Goal: Information Seeking & Learning: Check status

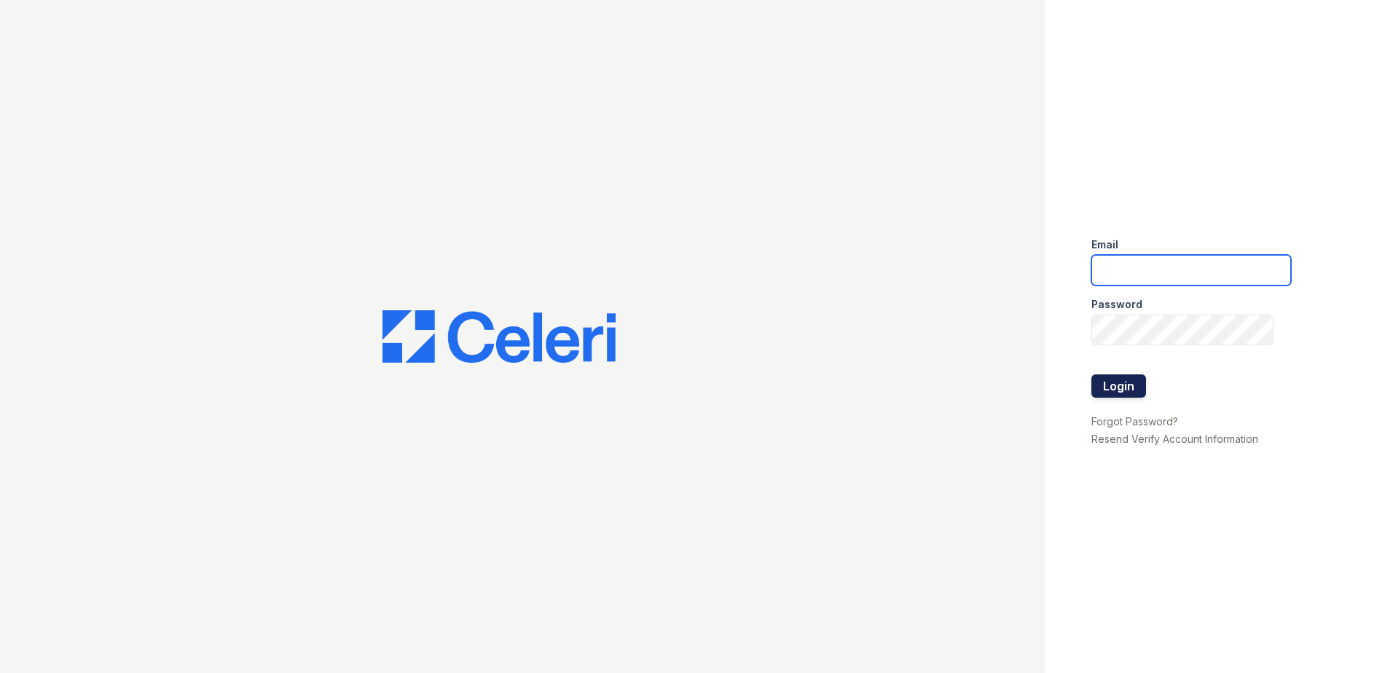
type input "[EMAIL_ADDRESS][DOMAIN_NAME]"
click at [1135, 388] on button "Login" at bounding box center [1119, 386] width 55 height 23
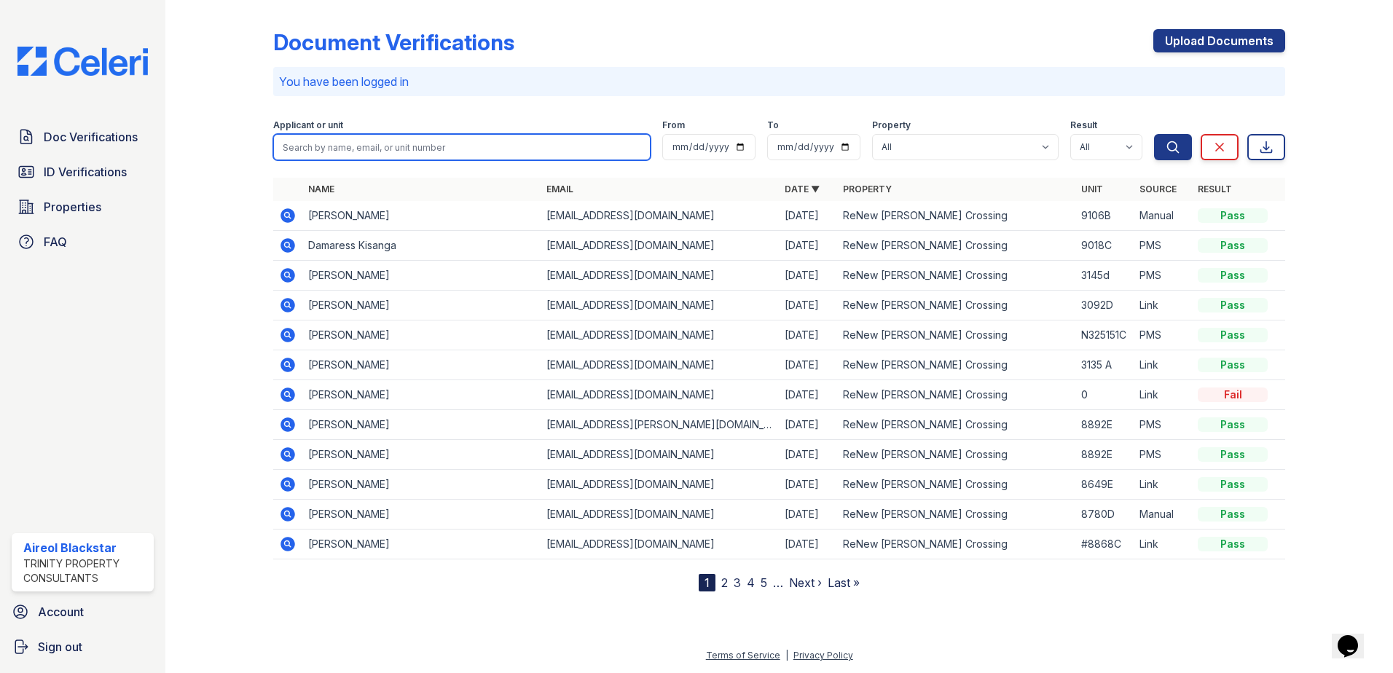
click at [322, 155] on input "search" at bounding box center [461, 147] width 377 height 26
paste input "Damaress"
type input "Damaress"
click at [1154, 134] on button "Search" at bounding box center [1173, 147] width 38 height 26
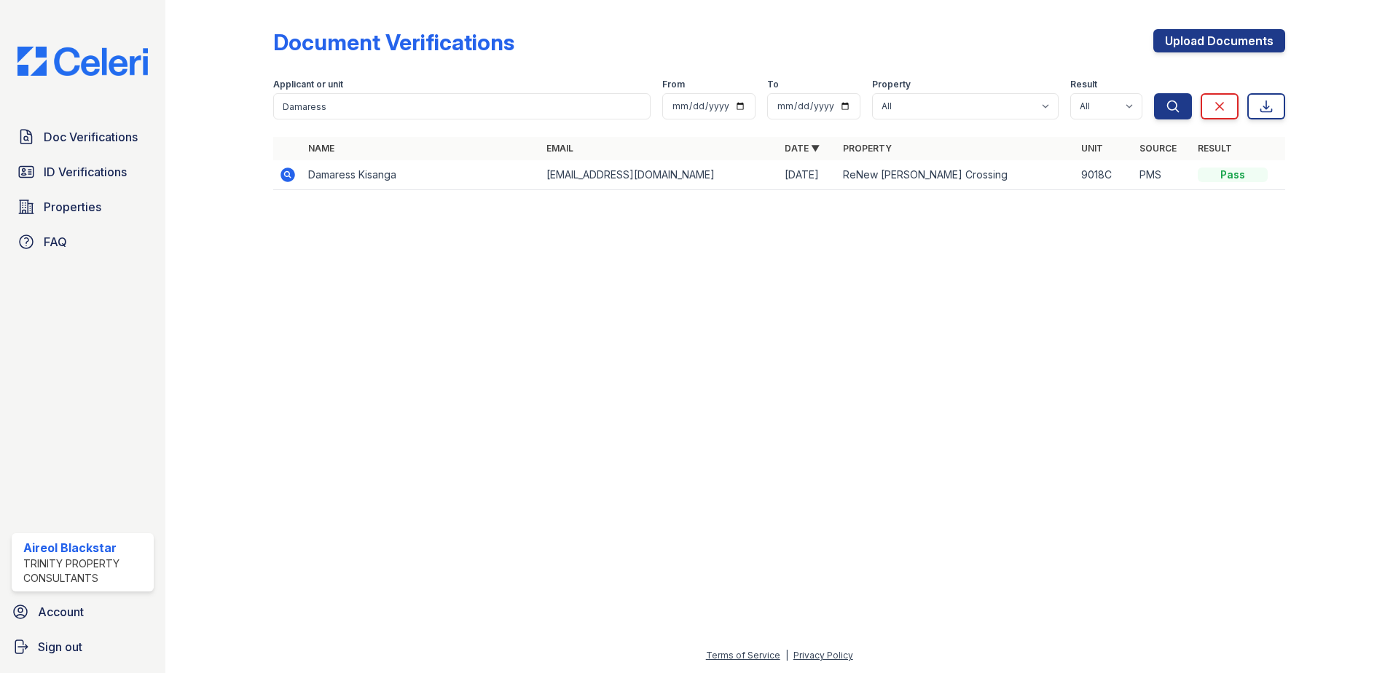
click at [289, 173] on icon at bounding box center [287, 174] width 17 height 17
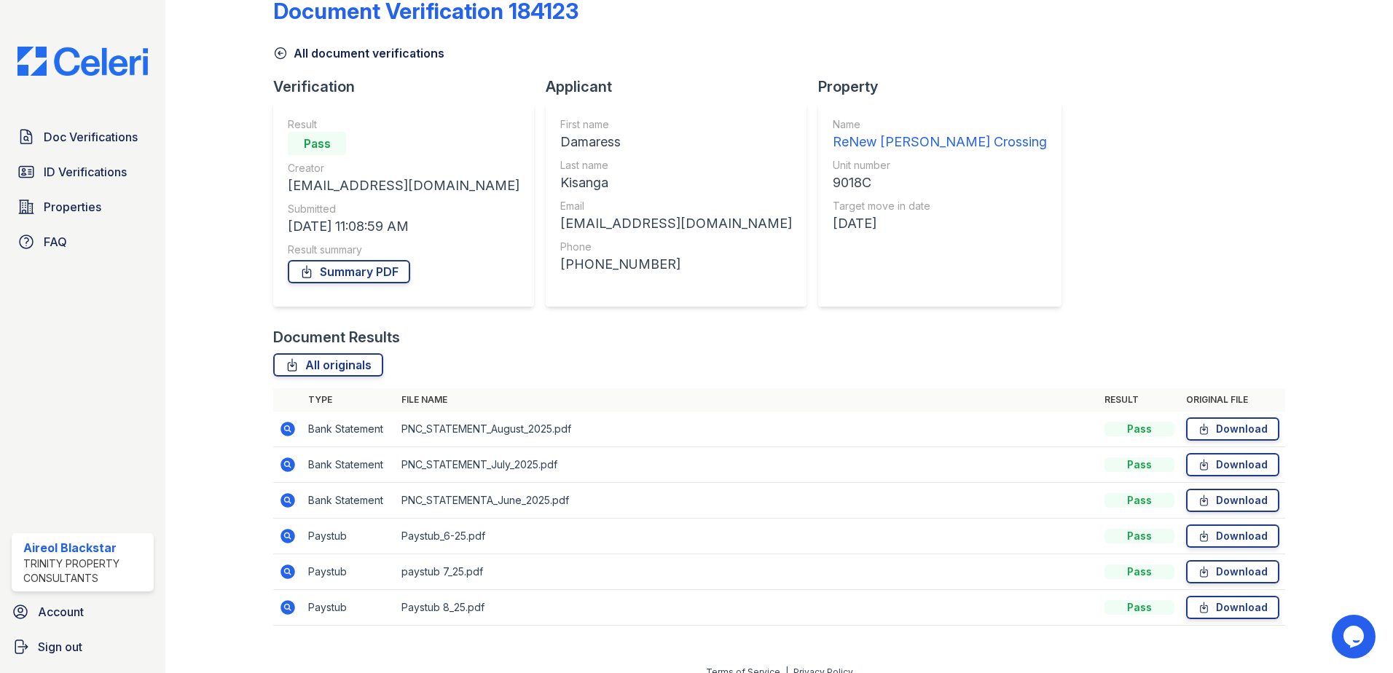
scroll to position [48, 0]
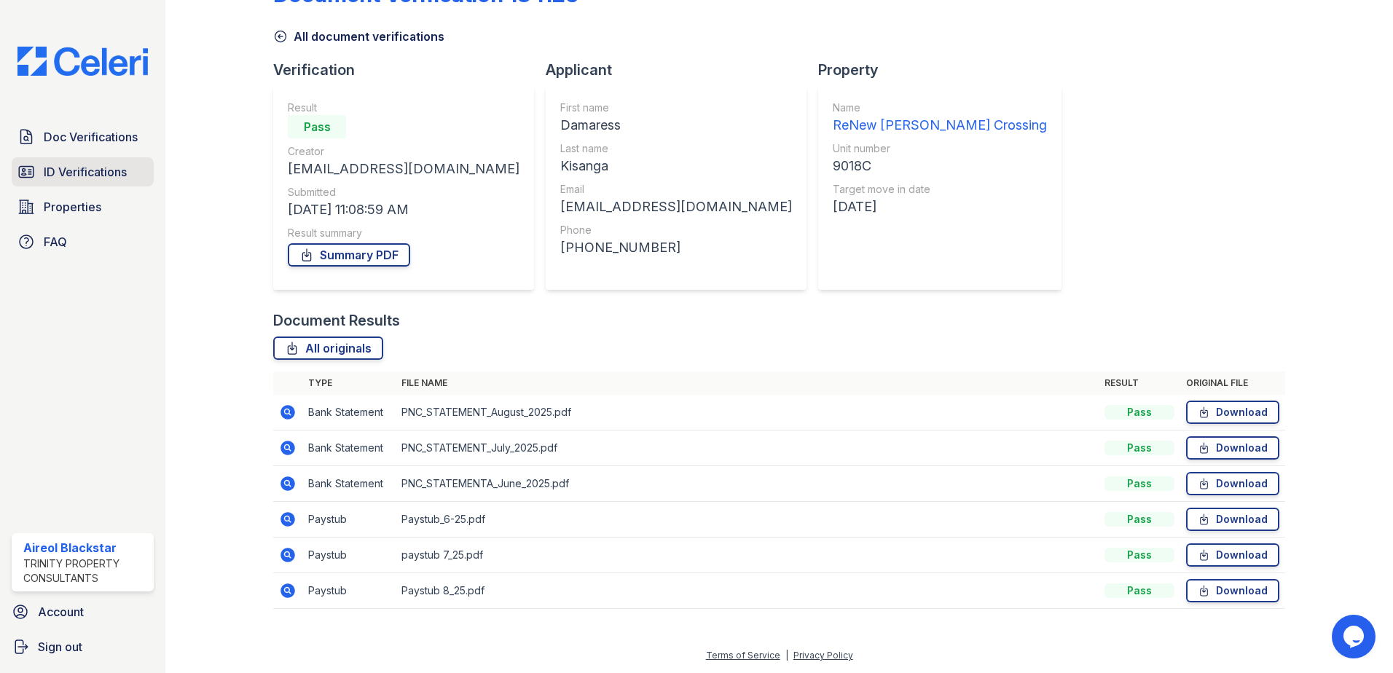
click at [138, 163] on link "ID Verifications" at bounding box center [83, 171] width 142 height 29
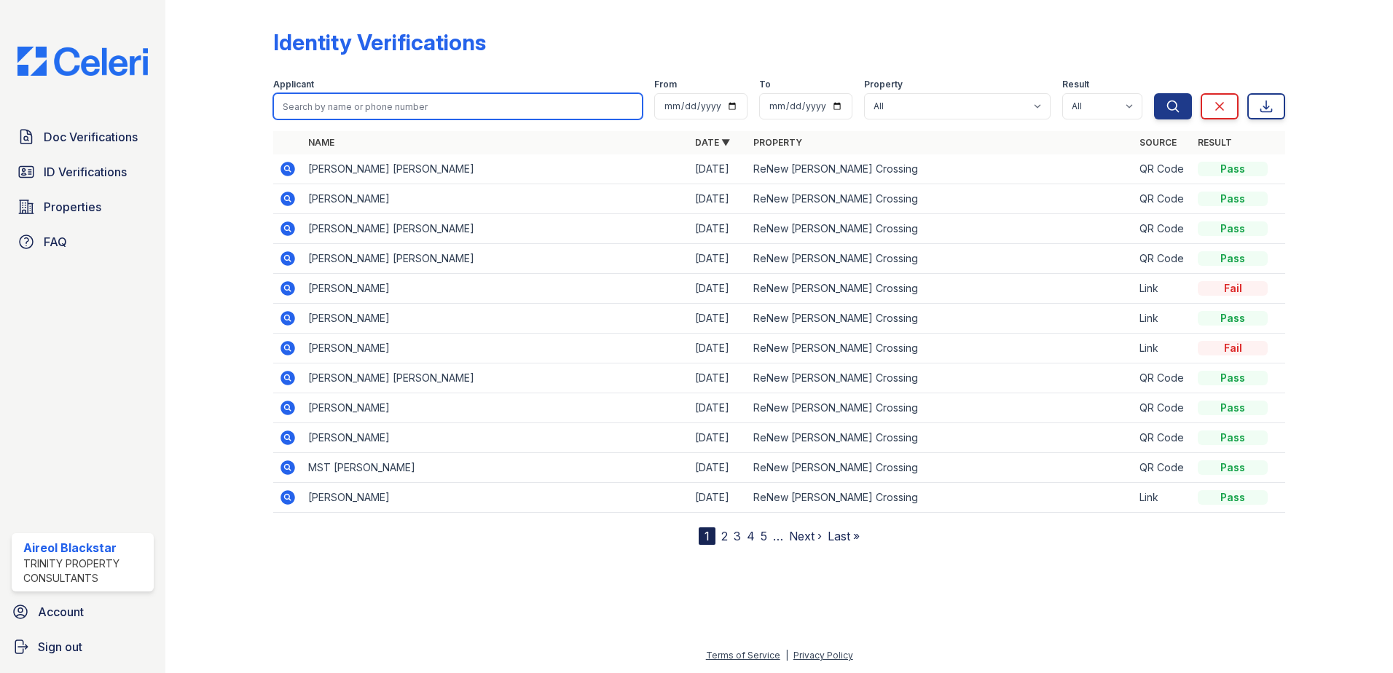
paste input "Damaress"
type input "Damaress"
click at [1154, 93] on button "Search" at bounding box center [1173, 106] width 38 height 26
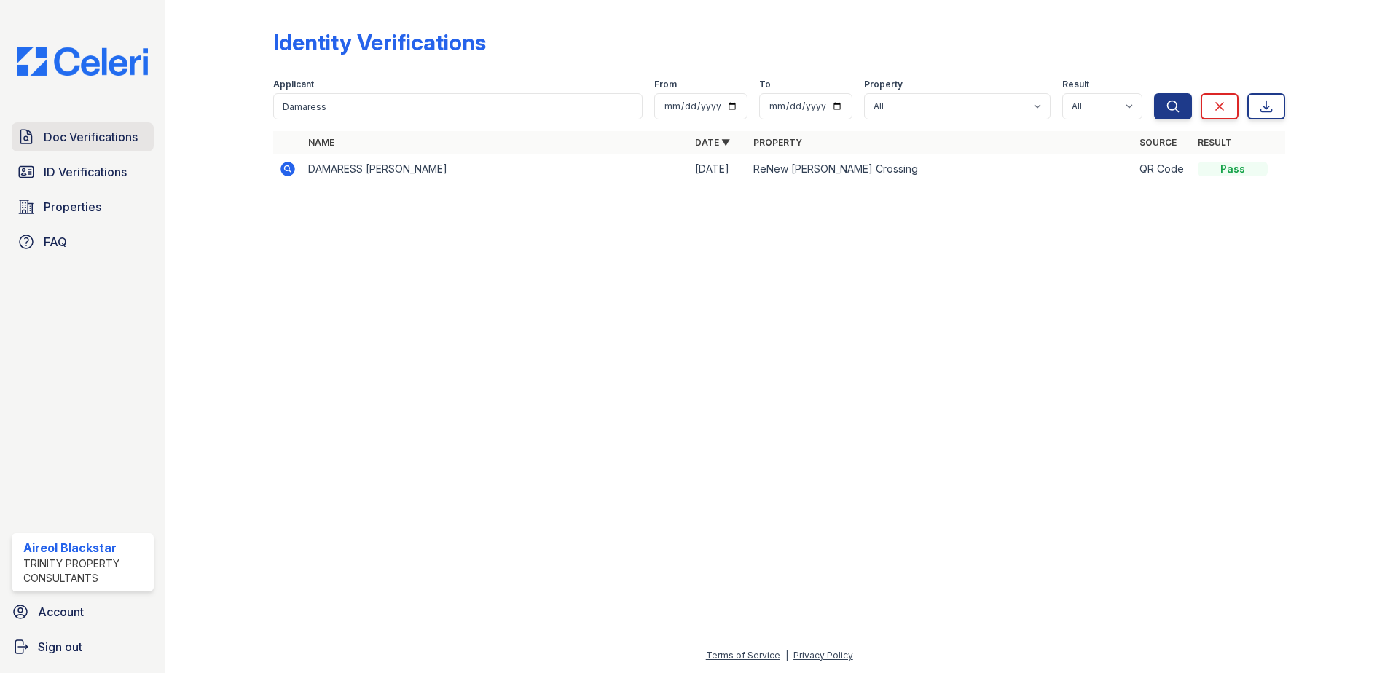
drag, startPoint x: 53, startPoint y: 145, endPoint x: 65, endPoint y: 145, distance: 11.7
click at [54, 145] on span "Doc Verifications" at bounding box center [91, 136] width 94 height 17
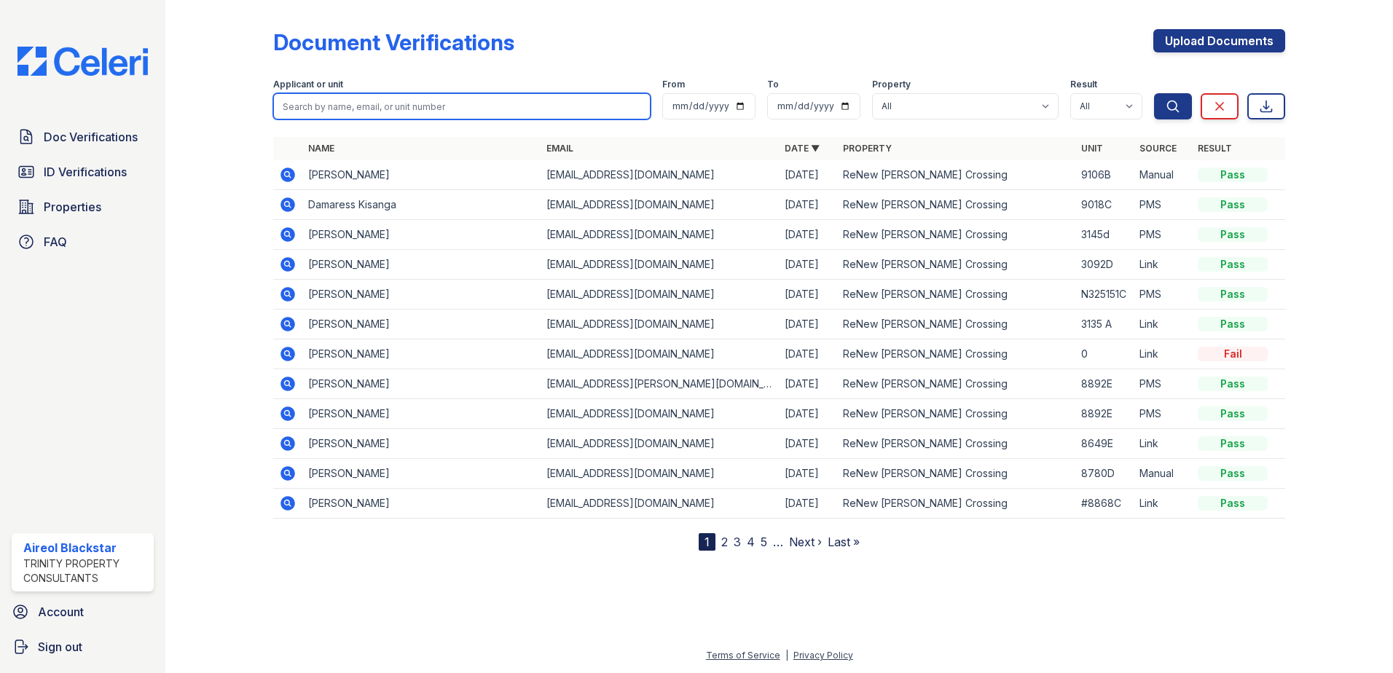
click at [291, 103] on input "search" at bounding box center [461, 106] width 377 height 26
paste input "Damaress"
type input "Damaress"
click at [1154, 93] on button "Search" at bounding box center [1173, 106] width 38 height 26
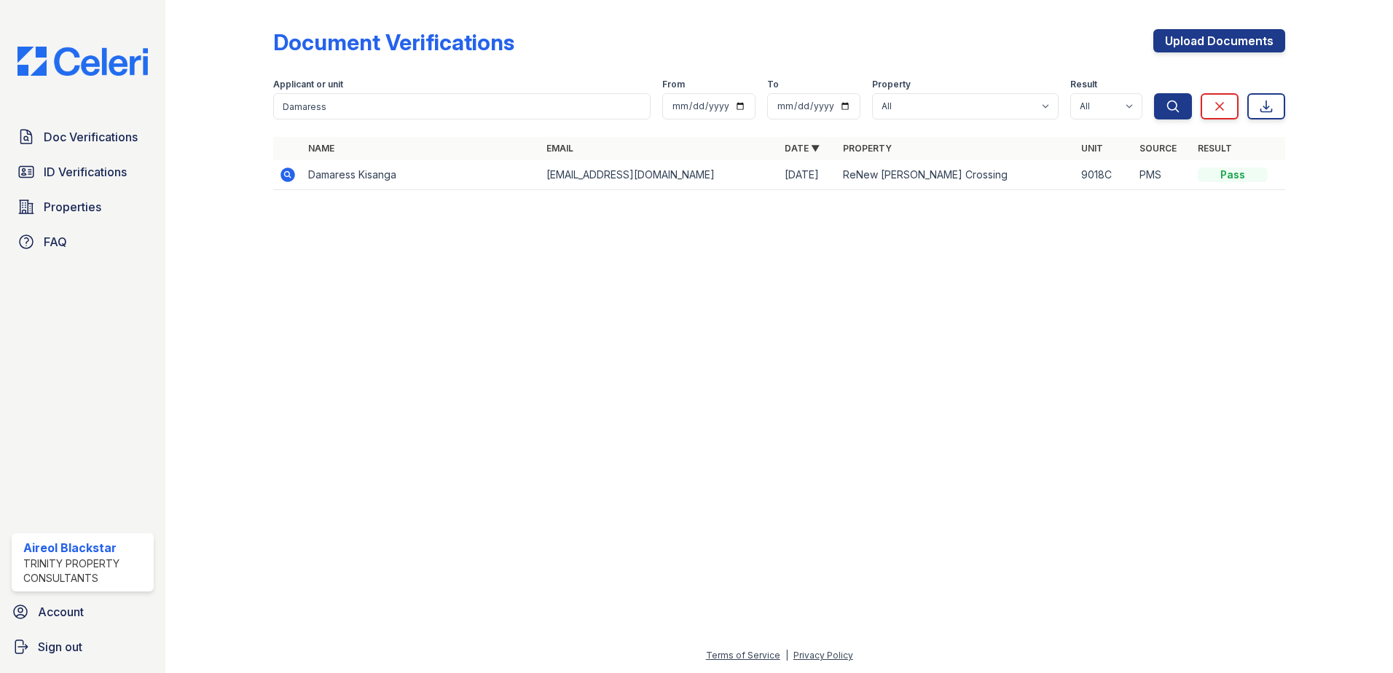
click at [286, 172] on icon at bounding box center [287, 174] width 17 height 17
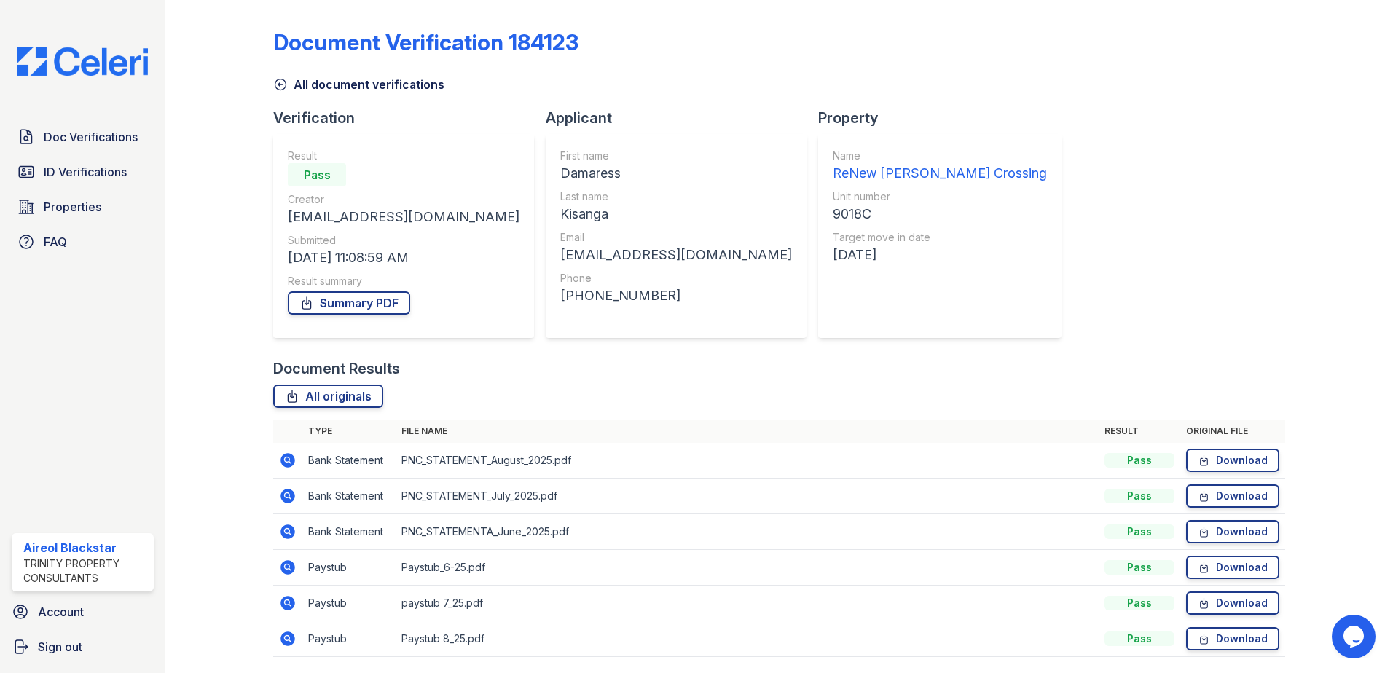
drag, startPoint x: 79, startPoint y: 130, endPoint x: 33, endPoint y: 119, distance: 47.4
click at [79, 130] on span "Doc Verifications" at bounding box center [91, 136] width 94 height 17
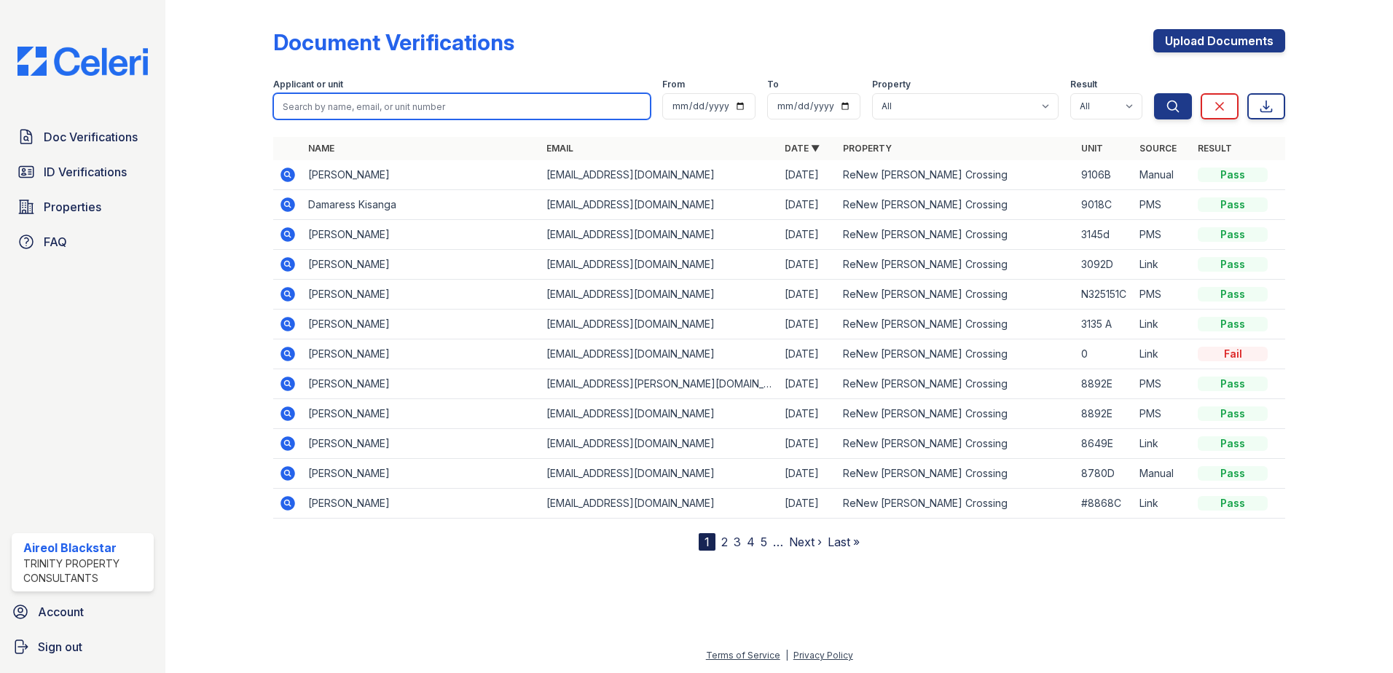
click at [365, 101] on input "search" at bounding box center [461, 106] width 377 height 26
paste input "Johnny"
type input "Johnny"
click at [1154, 93] on button "Search" at bounding box center [1173, 106] width 38 height 26
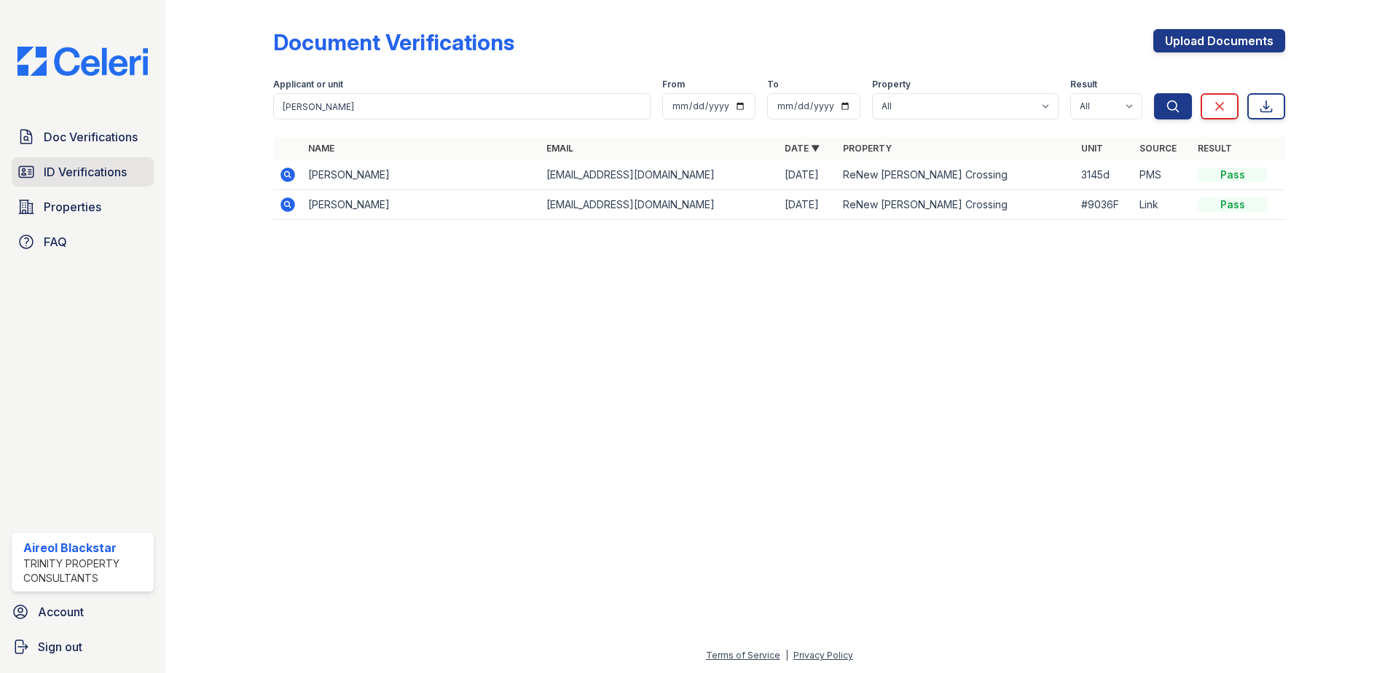
click at [101, 179] on span "ID Verifications" at bounding box center [85, 171] width 83 height 17
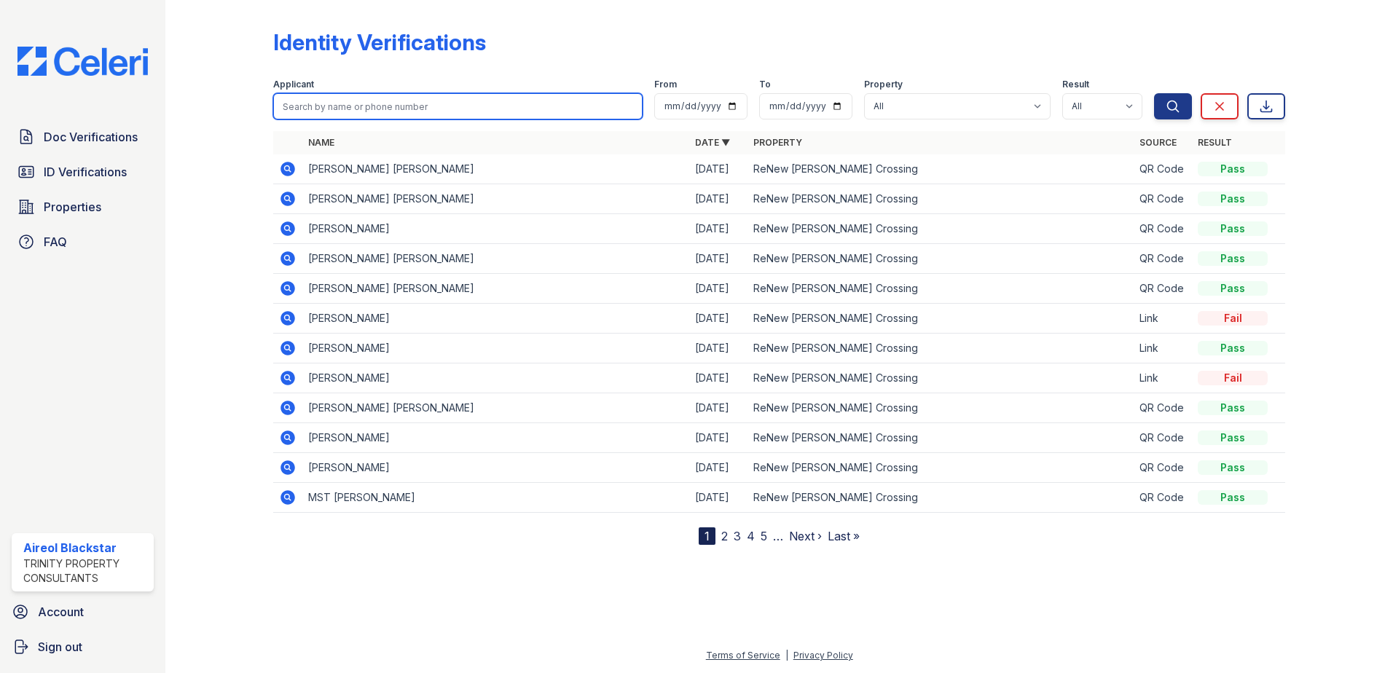
paste input "Johnny"
type input "Johnny"
click at [1154, 93] on button "Search" at bounding box center [1173, 106] width 38 height 26
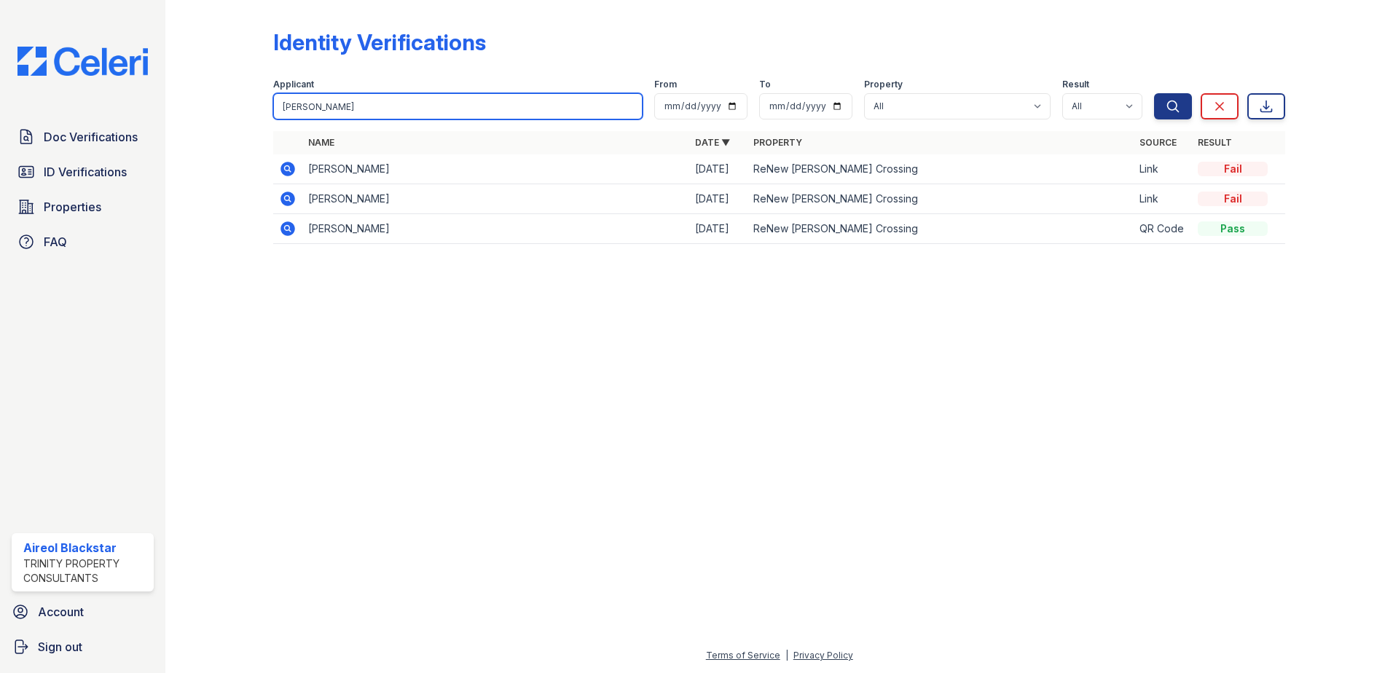
drag, startPoint x: 368, startPoint y: 115, endPoint x: 245, endPoint y: 117, distance: 123.2
click at [245, 117] on div "Identity Verifications Filter Applicant Johnny From To Property All ReNew Howar…" at bounding box center [779, 141] width 1181 height 282
paste input "Brett"
type input "Brett"
click at [1154, 93] on button "Search" at bounding box center [1173, 106] width 38 height 26
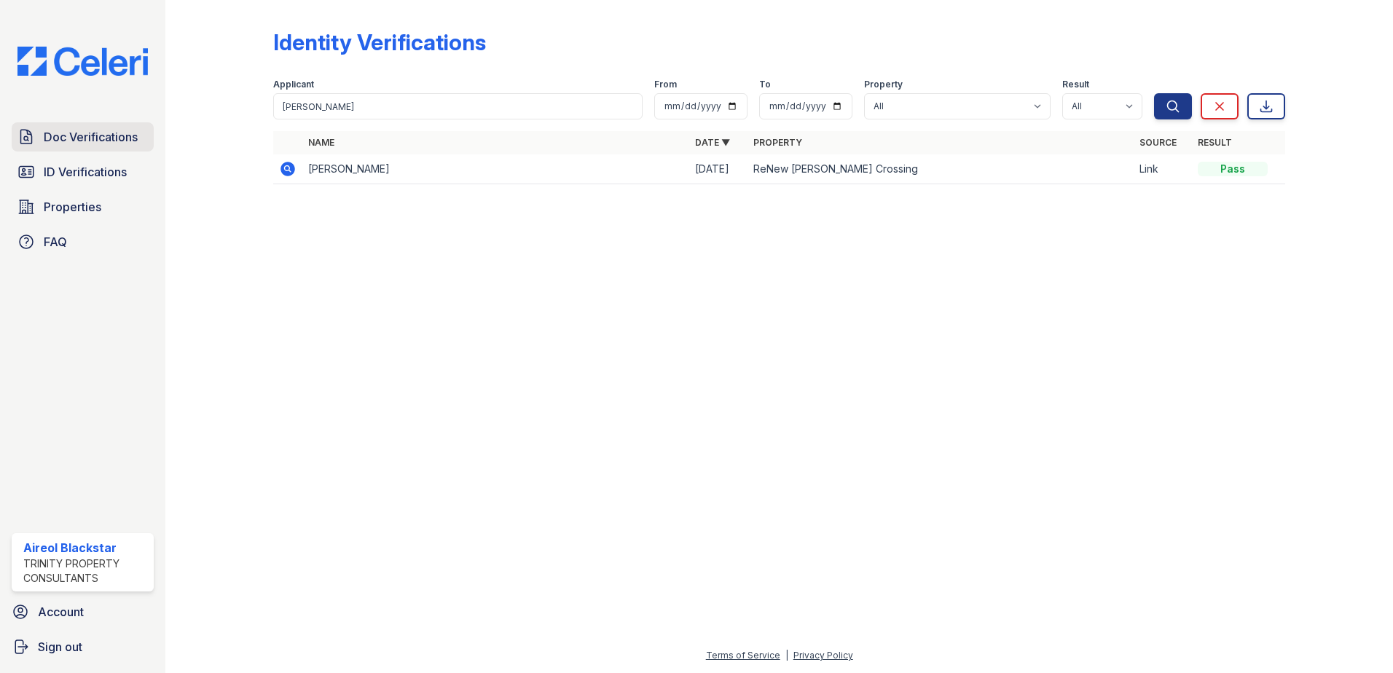
click at [116, 130] on span "Doc Verifications" at bounding box center [91, 136] width 94 height 17
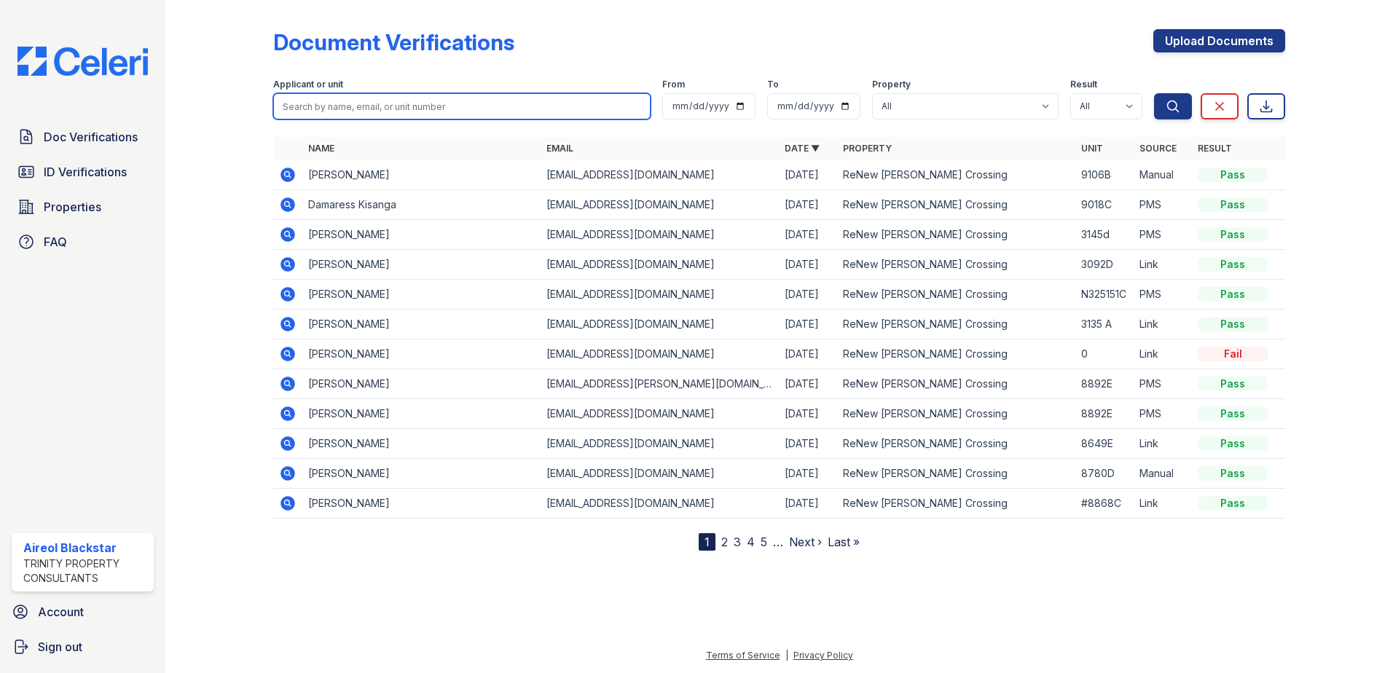
click at [301, 109] on input "search" at bounding box center [461, 106] width 377 height 26
paste input "Brett"
type input "Brett"
click at [1154, 93] on button "Search" at bounding box center [1173, 106] width 38 height 26
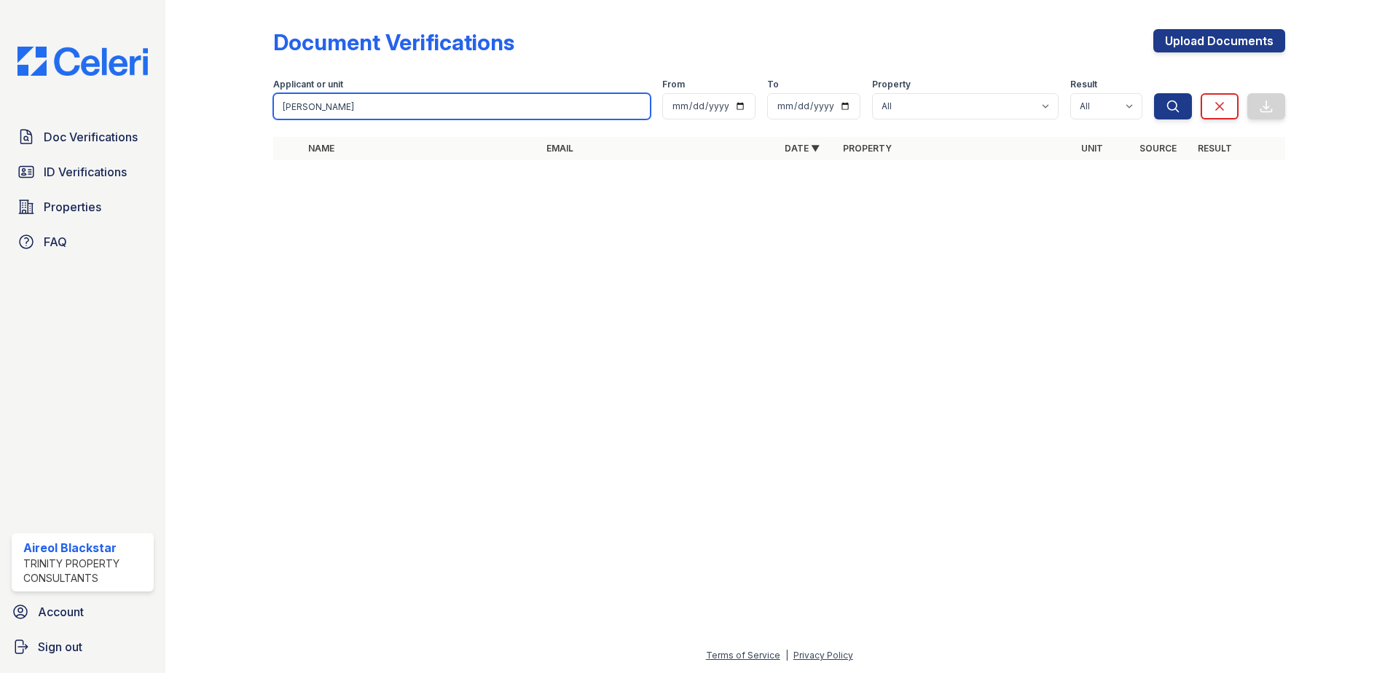
drag, startPoint x: 313, startPoint y: 105, endPoint x: 251, endPoint y: 113, distance: 62.5
click at [251, 113] on div "Document Verifications Upload Documents Filter Applicant or unit Brett From To …" at bounding box center [779, 99] width 1181 height 198
paste input "Ambrose"
type input "Ambrose"
click at [1154, 93] on button "Search" at bounding box center [1173, 106] width 38 height 26
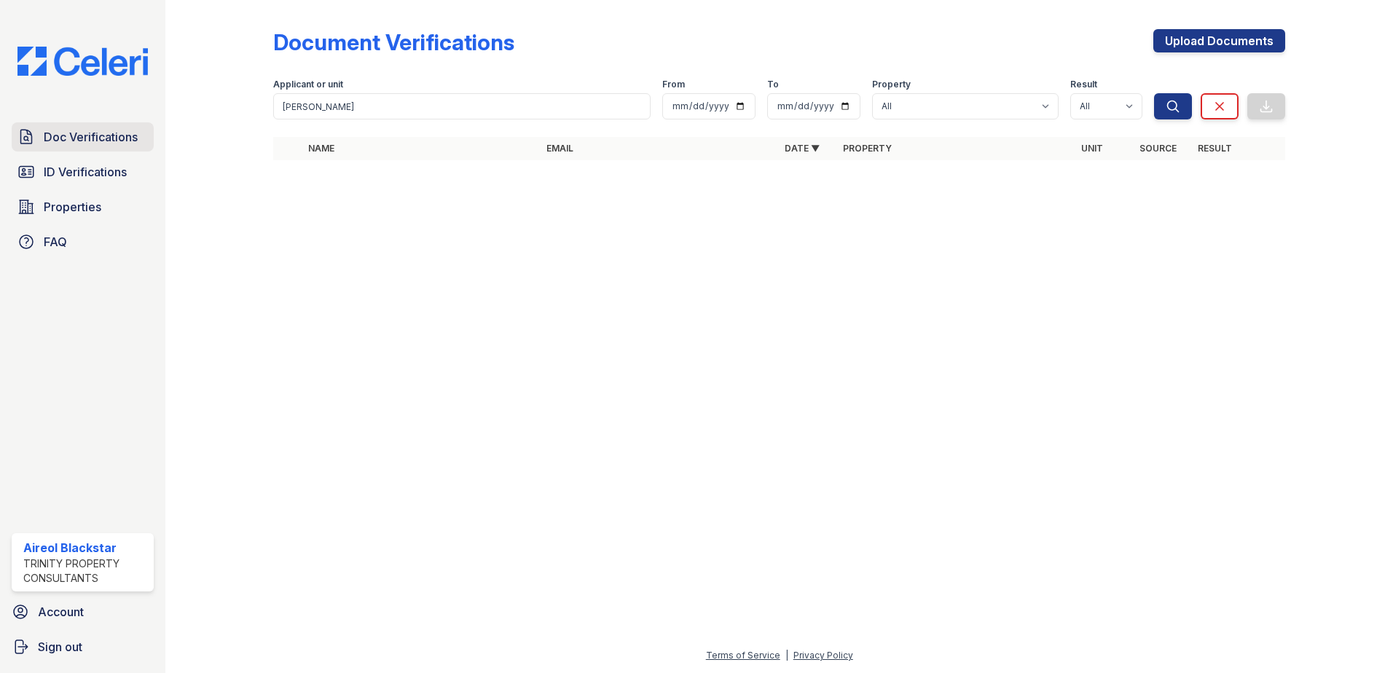
click at [71, 146] on link "Doc Verifications" at bounding box center [83, 136] width 142 height 29
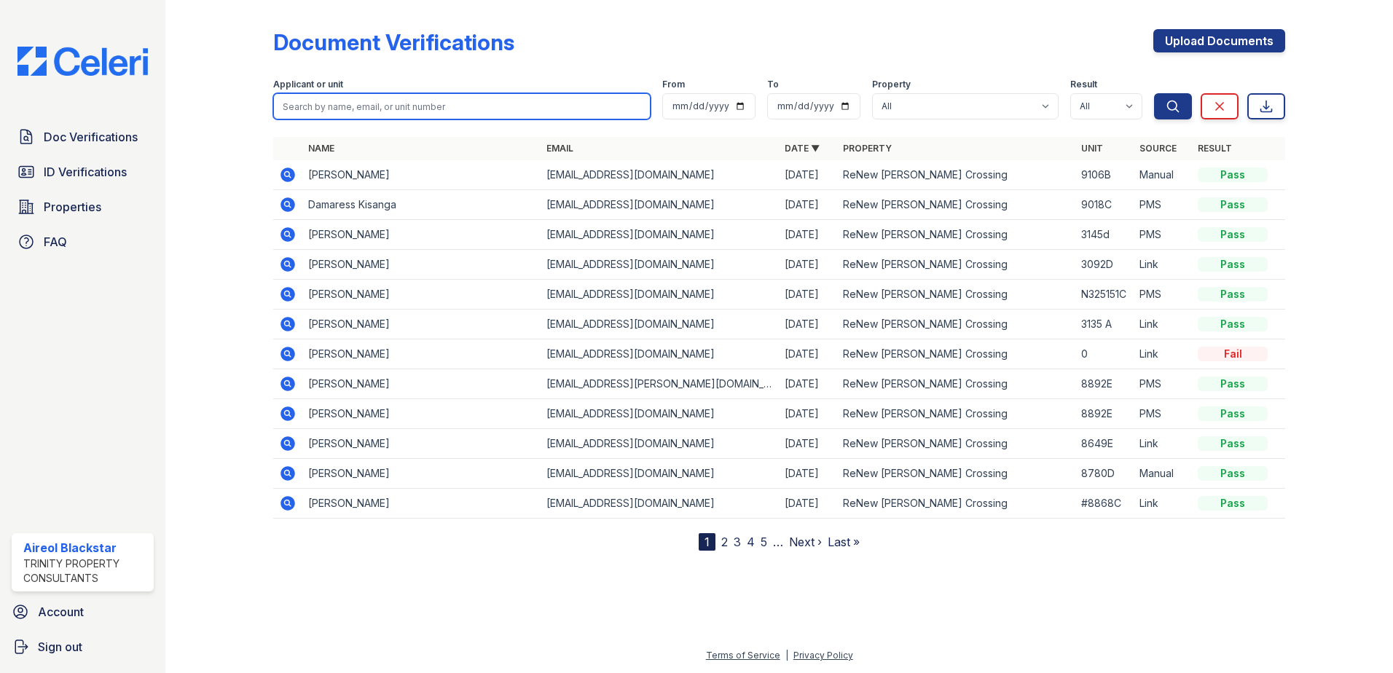
click at [316, 111] on input "search" at bounding box center [461, 106] width 377 height 26
paste input "Brett"
type input "Brett"
click at [1154, 93] on button "Search" at bounding box center [1173, 106] width 38 height 26
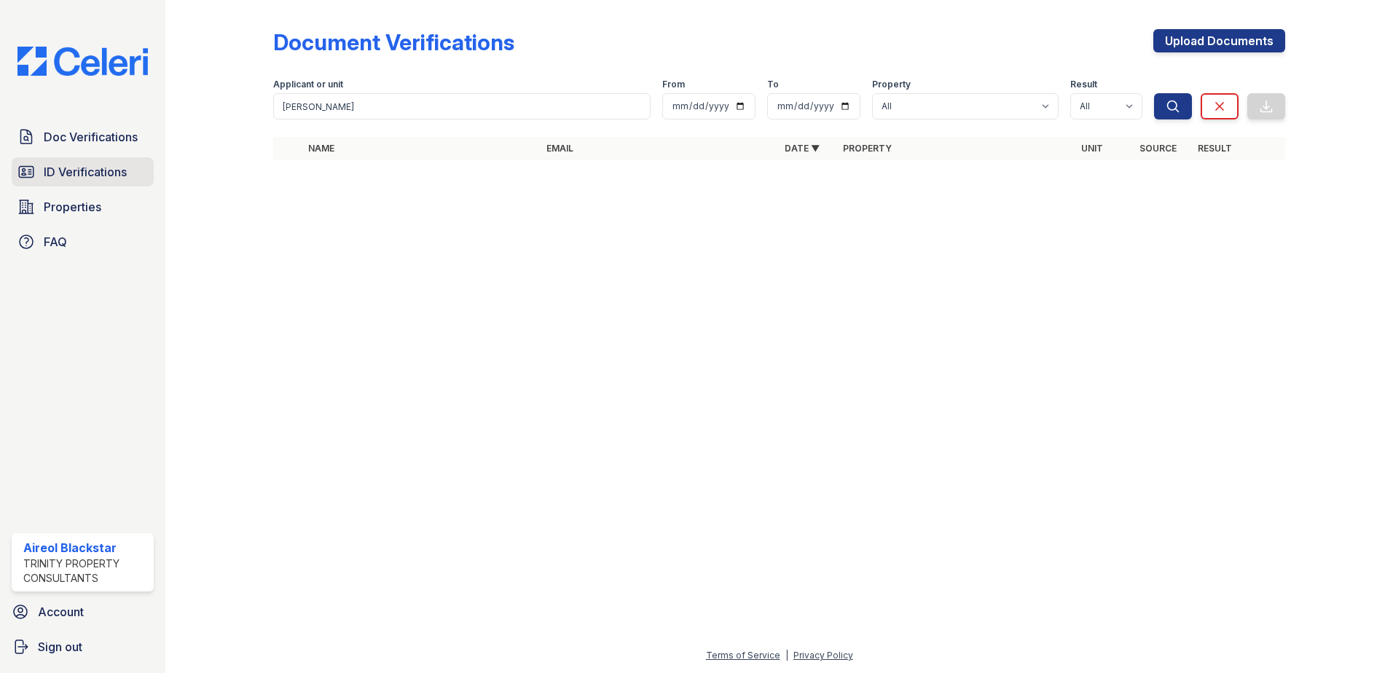
click at [118, 166] on span "ID Verifications" at bounding box center [85, 171] width 83 height 17
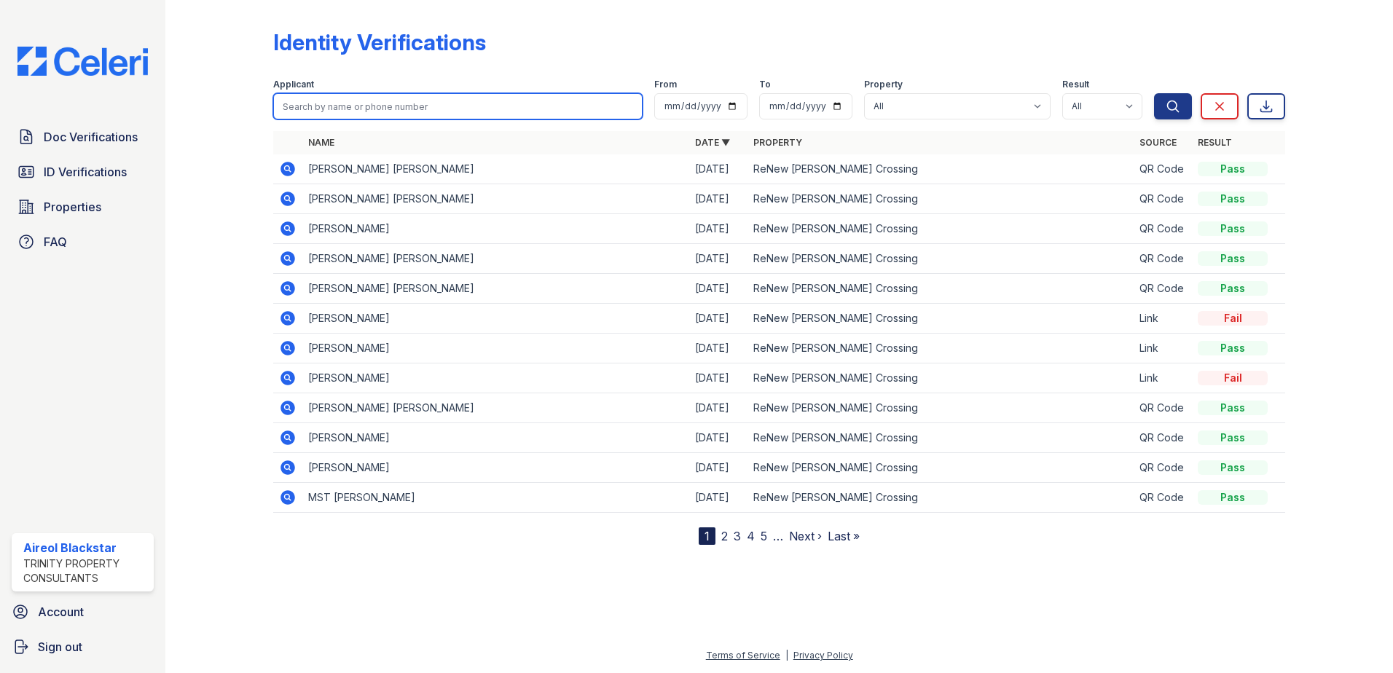
paste input "Brett"
type input "Brett"
click at [1154, 93] on button "Search" at bounding box center [1173, 106] width 38 height 26
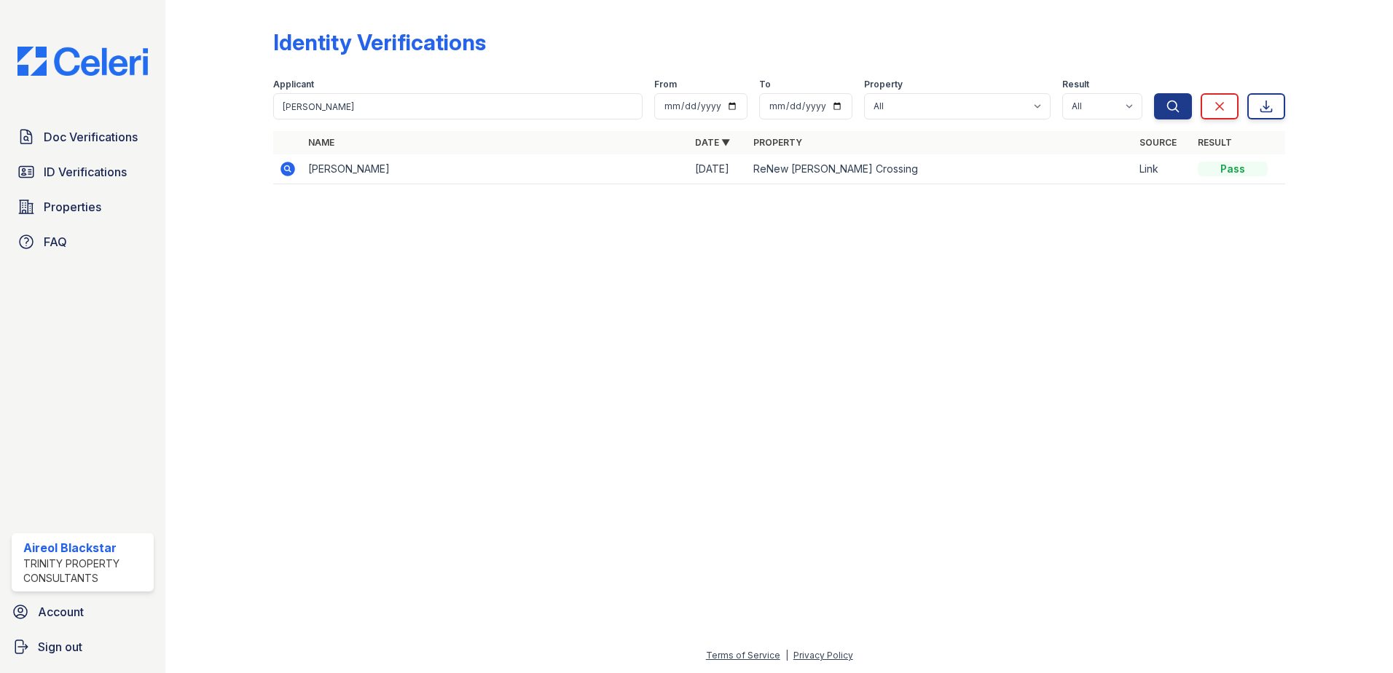
drag, startPoint x: 310, startPoint y: 171, endPoint x: 447, endPoint y: 171, distance: 137.0
click at [447, 171] on td "BRETT ANTHONY AMBROSE" at bounding box center [495, 169] width 387 height 30
copy td "BRETT ANTHONY AMBROSE"
drag, startPoint x: 308, startPoint y: 105, endPoint x: 281, endPoint y: 105, distance: 27.0
click at [281, 105] on input "Brett" at bounding box center [457, 106] width 369 height 26
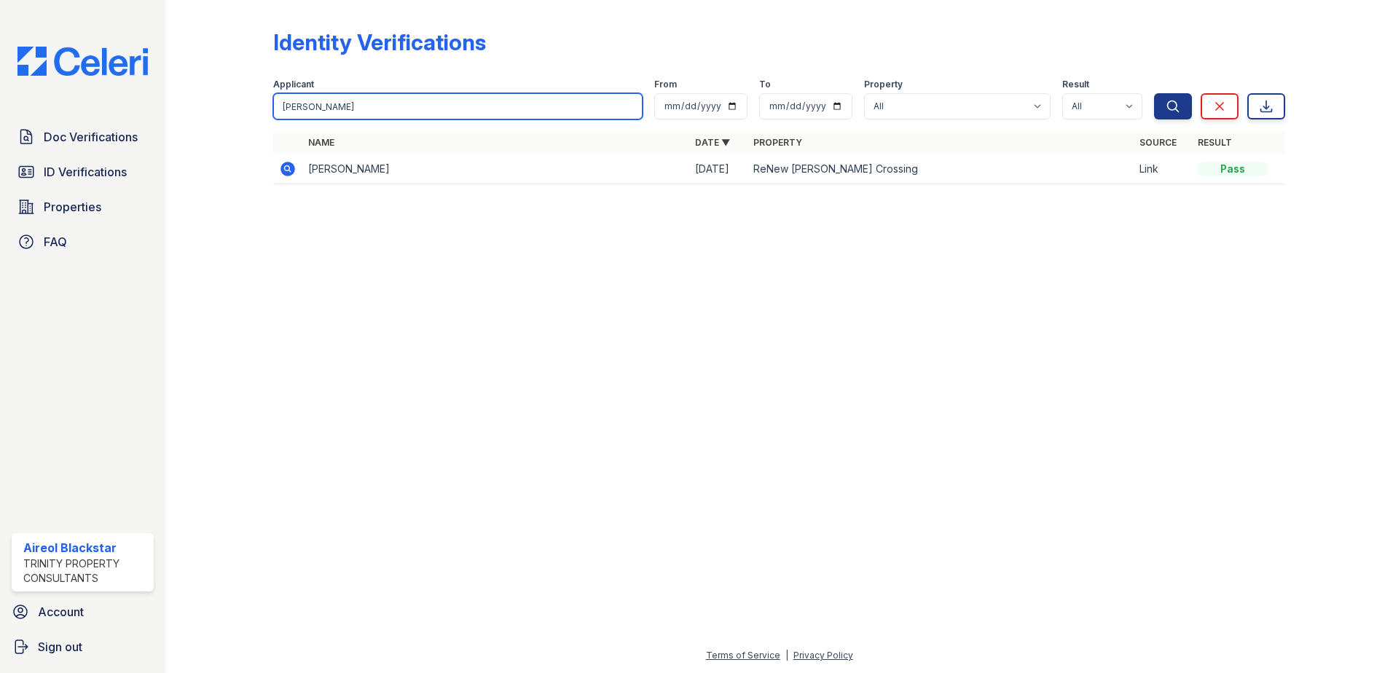
paste input "RETT ANTHONY AMBROSE"
type input "BRETT ANTHONY AMBROSE"
click at [1154, 93] on button "Search" at bounding box center [1173, 106] width 38 height 26
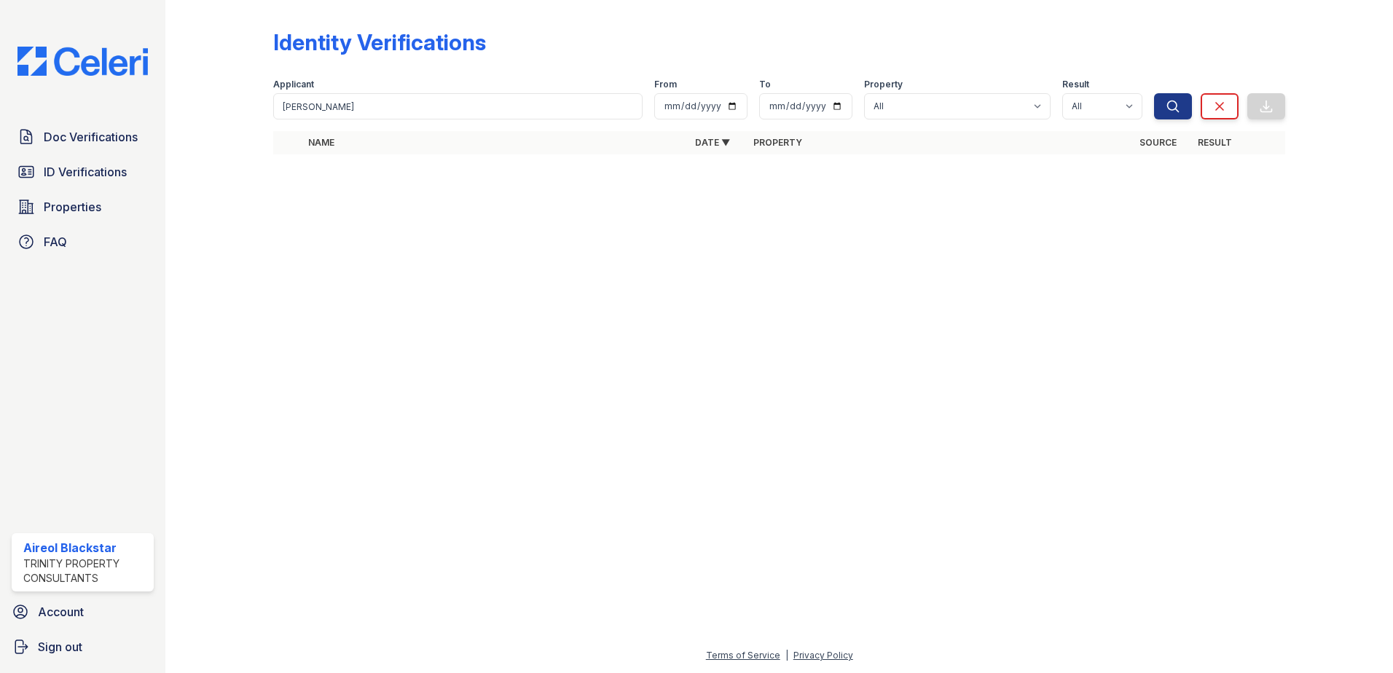
drag, startPoint x: 437, startPoint y: 160, endPoint x: 426, endPoint y: 163, distance: 11.3
click at [434, 160] on div "Name Date ▼ Property Source Result" at bounding box center [779, 150] width 1012 height 38
